Goal: Task Accomplishment & Management: Manage account settings

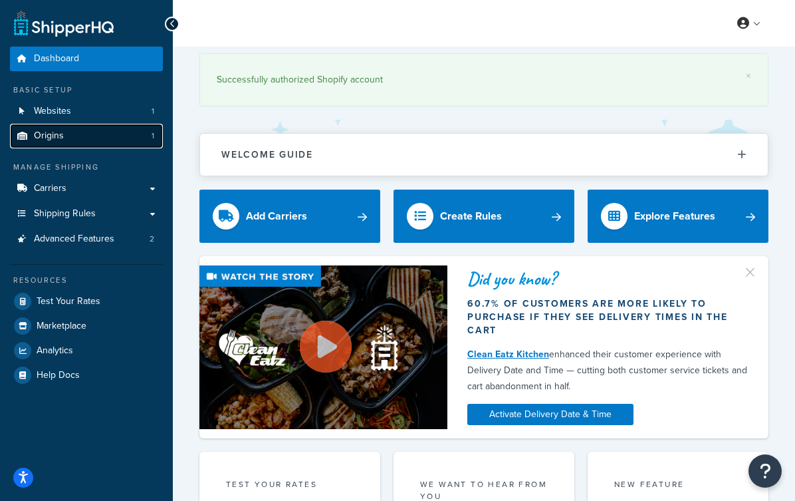
click at [146, 140] on link "Origins 1" at bounding box center [86, 136] width 153 height 25
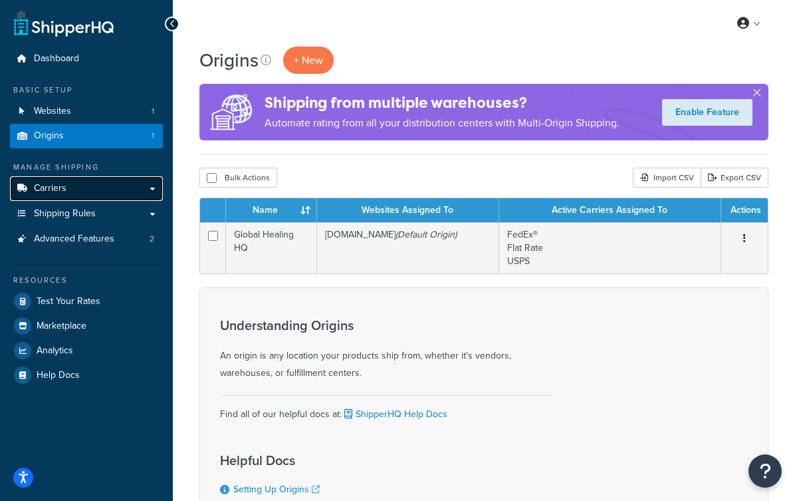
click at [118, 191] on link "Carriers" at bounding box center [86, 188] width 153 height 25
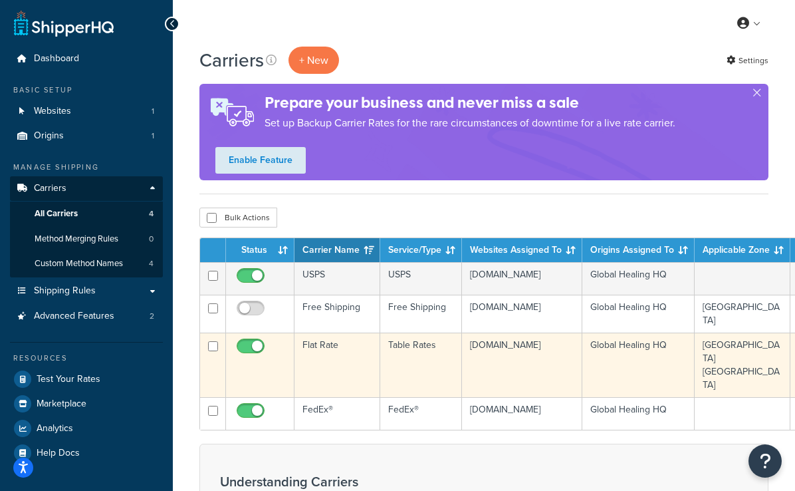
click at [716, 350] on td "United States Canada" at bounding box center [743, 364] width 96 height 64
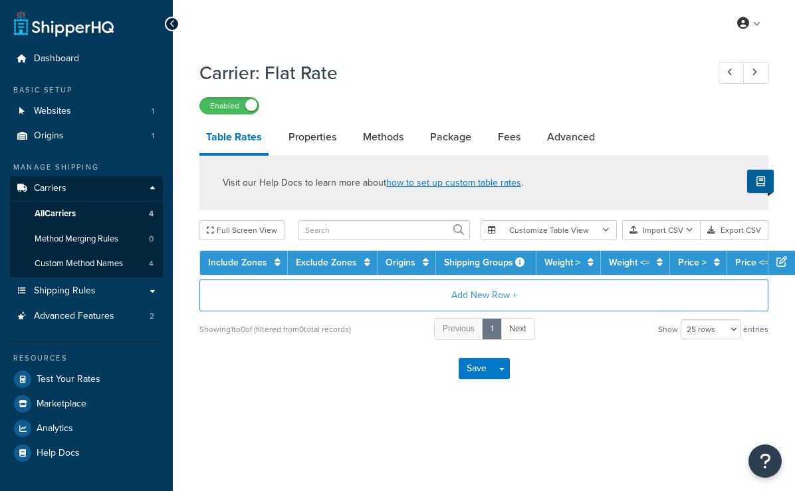
select select "25"
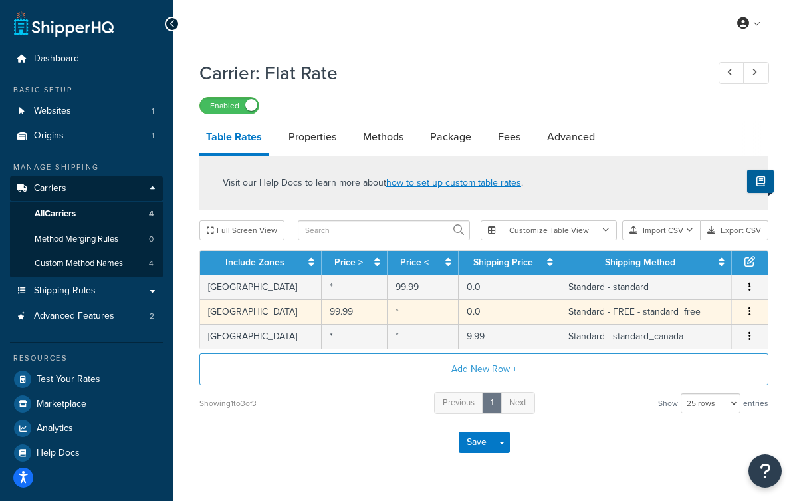
click at [245, 313] on td "[GEOGRAPHIC_DATA]" at bounding box center [261, 311] width 122 height 25
select select "107551"
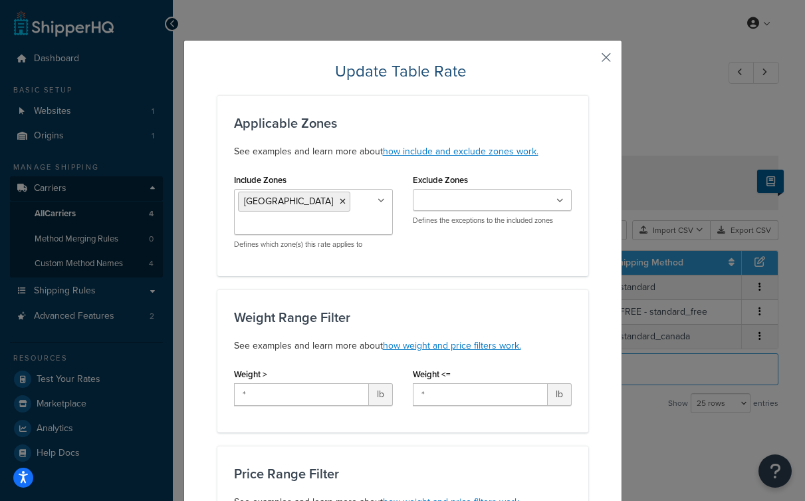
click at [588, 60] on button "button" at bounding box center [586, 61] width 3 height 3
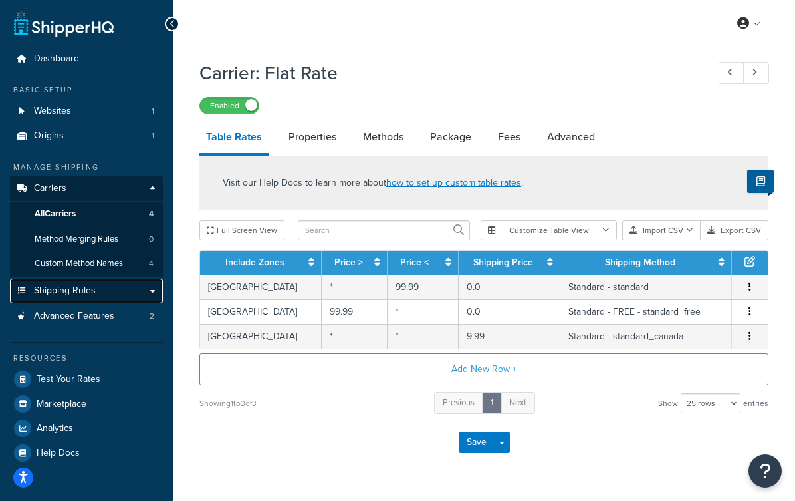
click at [146, 288] on link "Shipping Rules" at bounding box center [86, 291] width 153 height 25
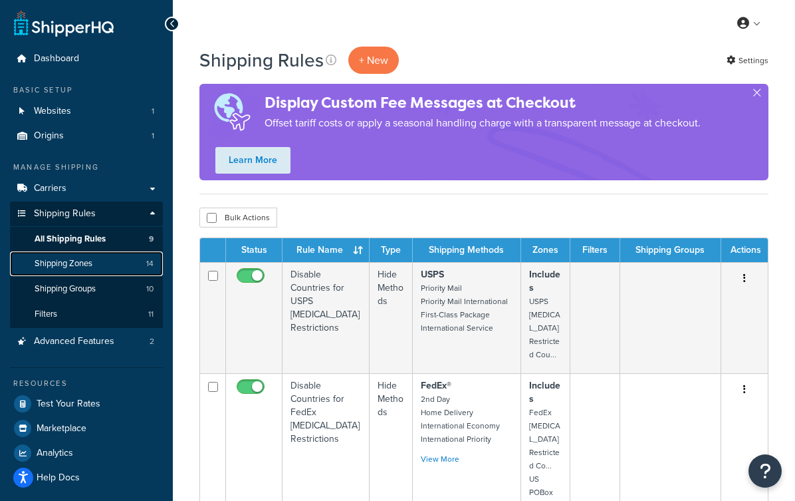
click at [92, 262] on span "Shipping Zones" at bounding box center [64, 263] width 58 height 11
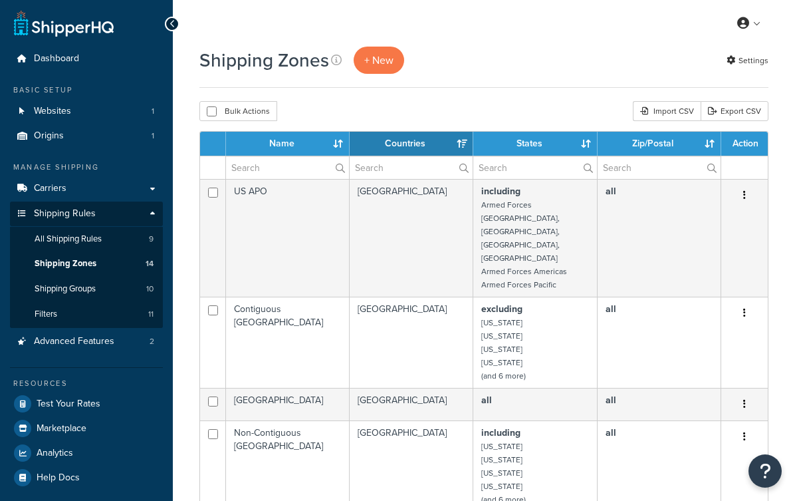
select select "15"
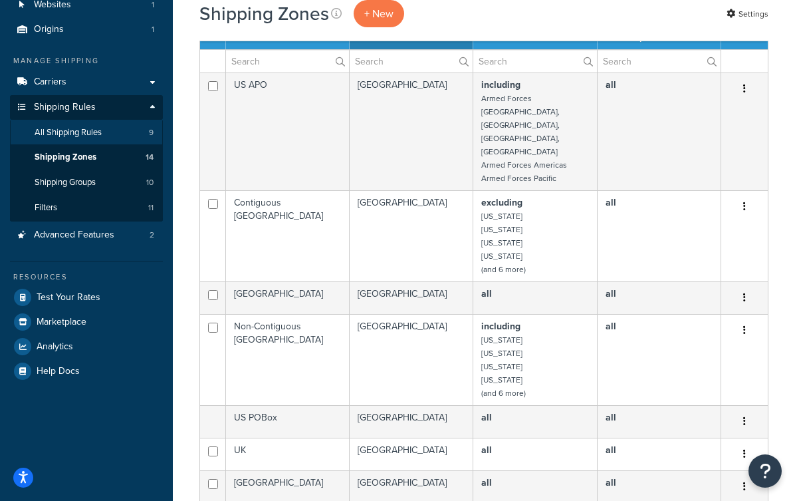
scroll to position [104, 0]
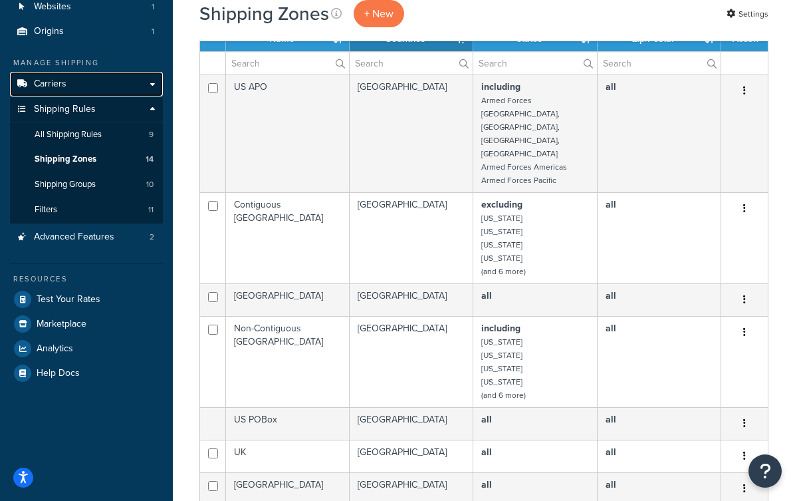
click at [64, 89] on span "Carriers" at bounding box center [50, 83] width 33 height 11
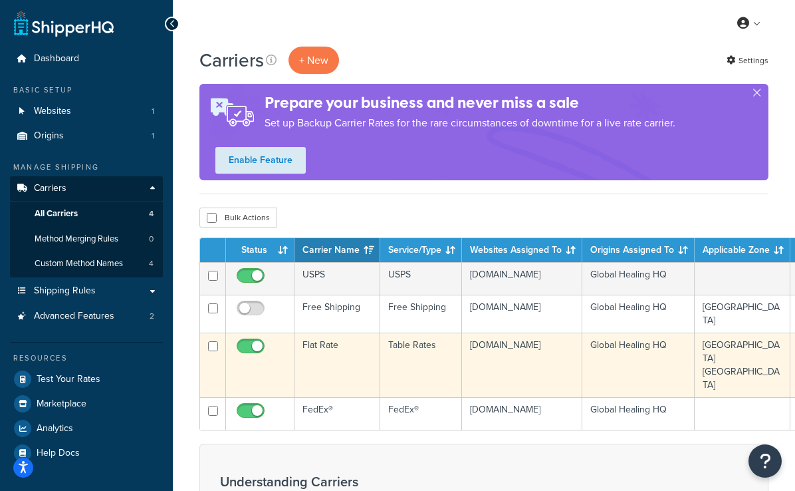
click at [469, 356] on td "[DOMAIN_NAME]" at bounding box center [522, 364] width 120 height 64
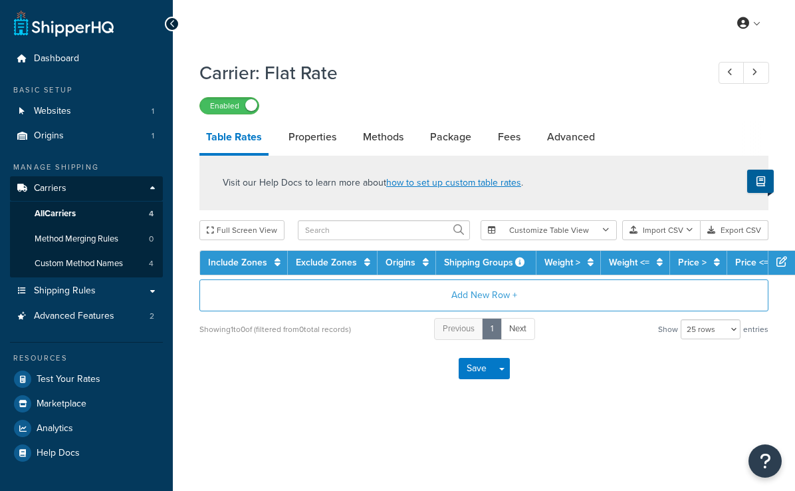
select select "25"
